Goal: Register for event/course

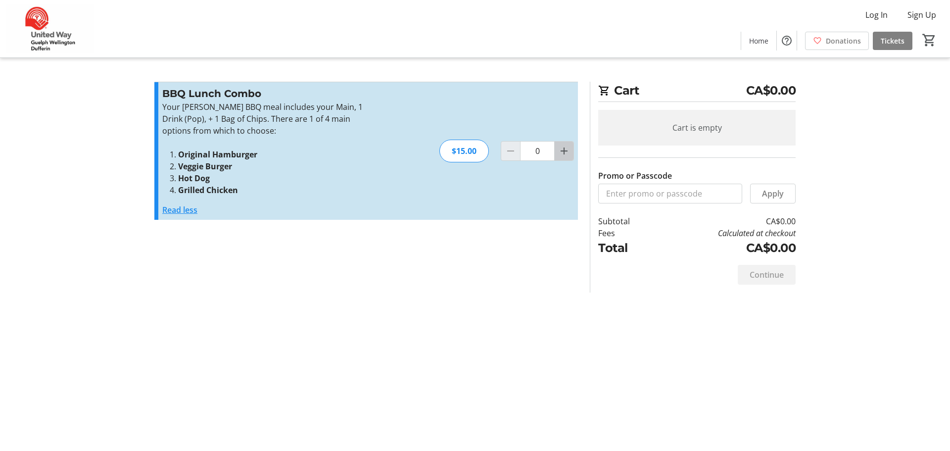
click at [568, 154] on mat-icon "Increment by one" at bounding box center [564, 151] width 12 height 12
type input "1"
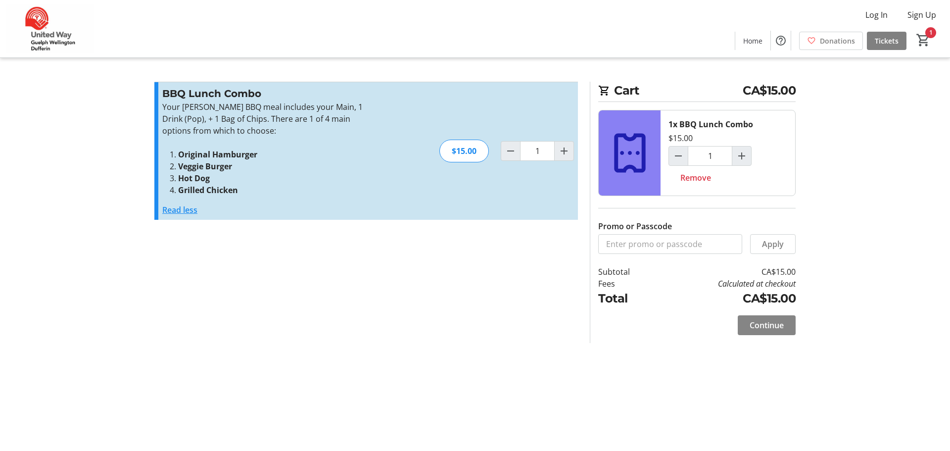
click at [772, 332] on span at bounding box center [767, 325] width 58 height 24
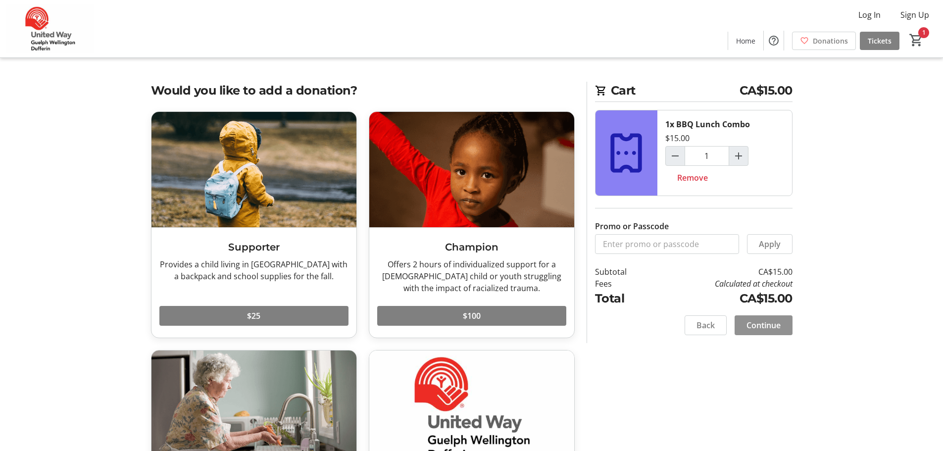
click at [771, 325] on span "Continue" at bounding box center [763, 325] width 34 height 12
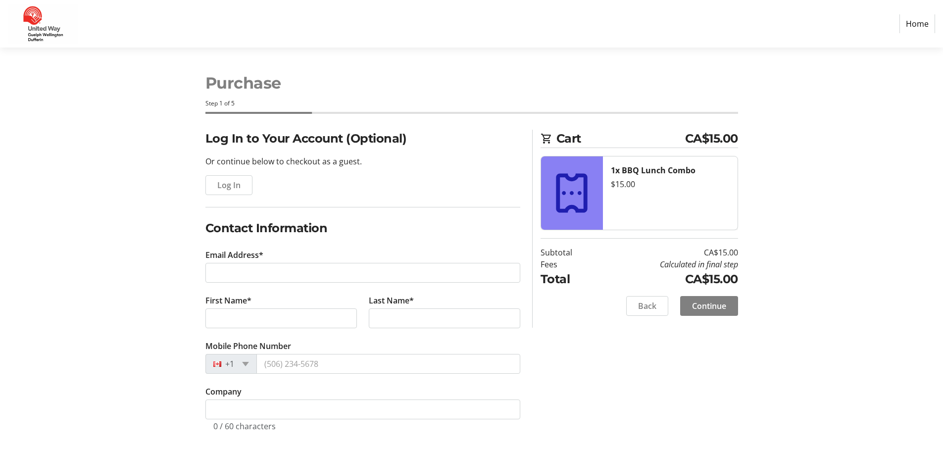
scroll to position [4, 0]
